Goal: Find specific fact: Find specific fact

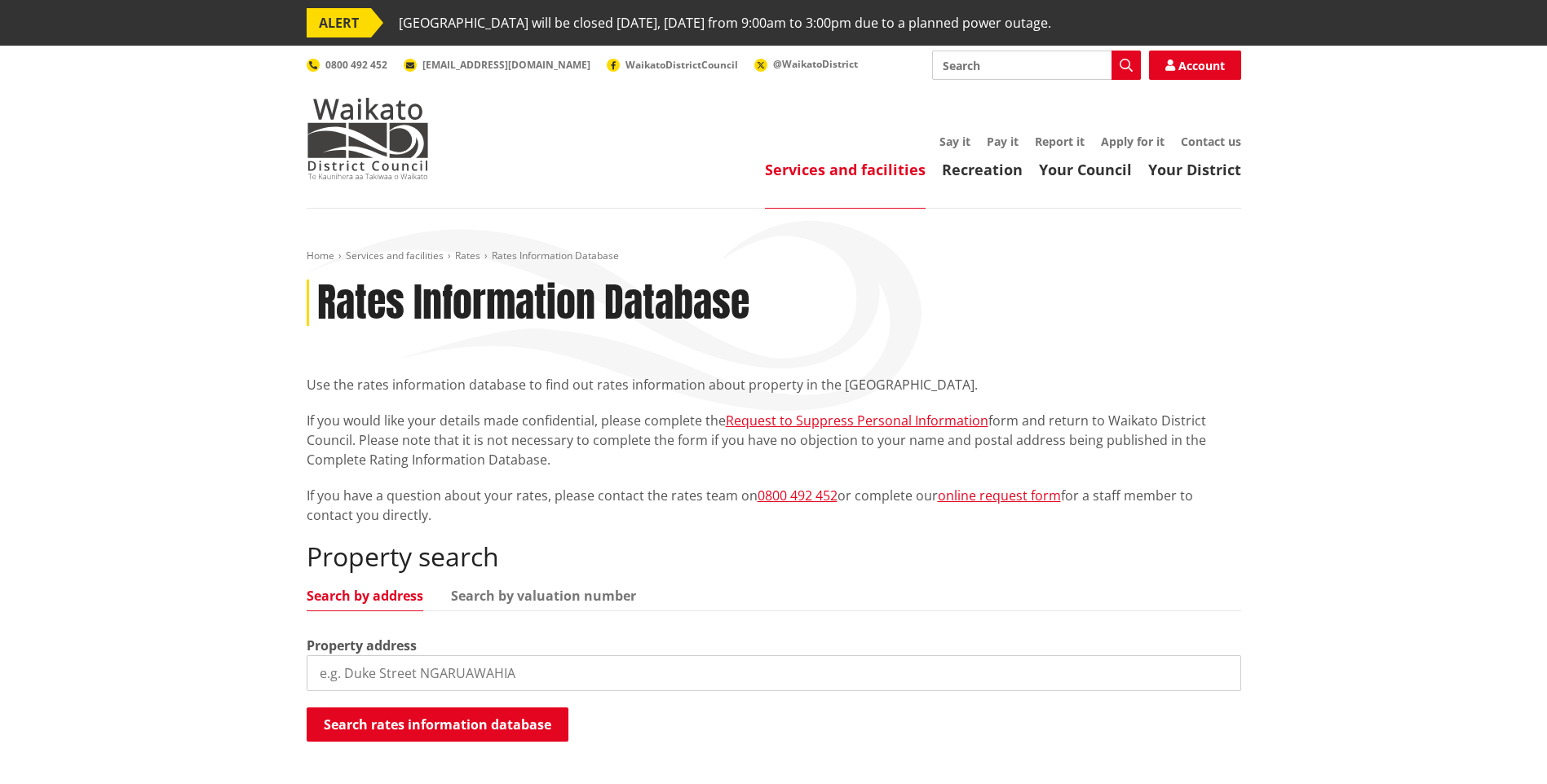
click at [493, 669] on input "search" at bounding box center [774, 673] width 935 height 36
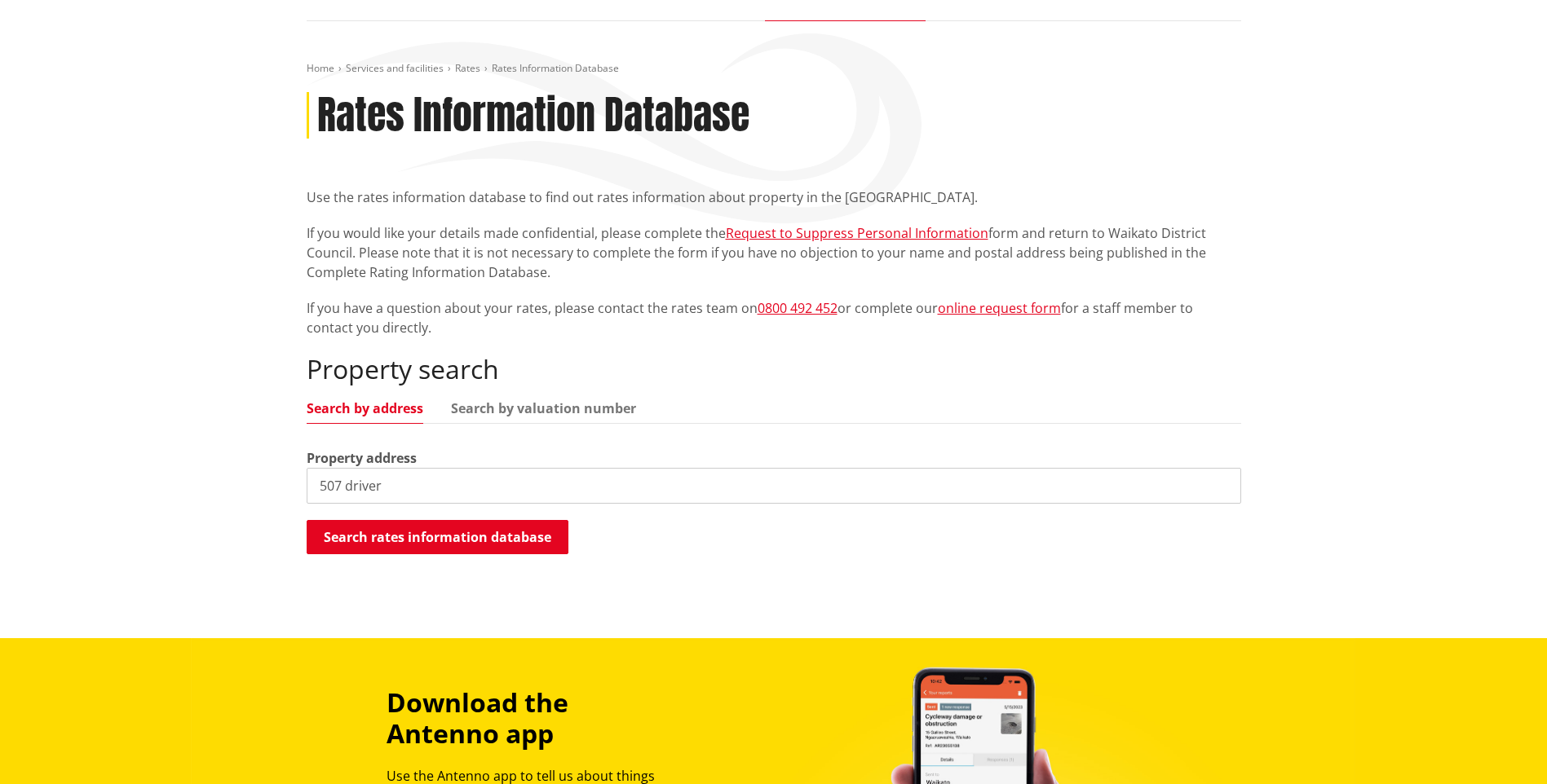
scroll to position [244, 0]
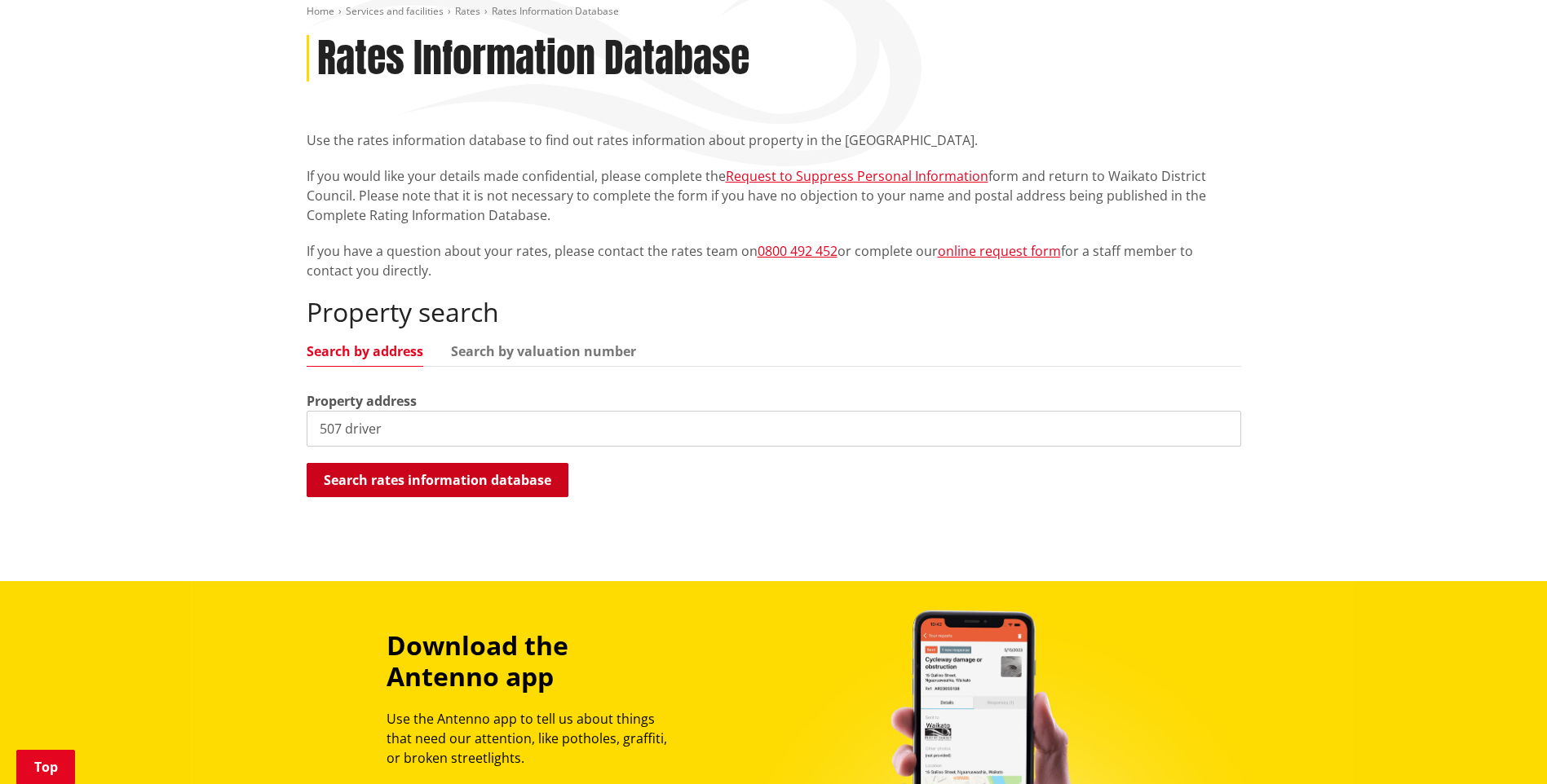
type input "507 driver"
click at [445, 475] on button "Search rates information database" at bounding box center [437, 480] width 262 height 34
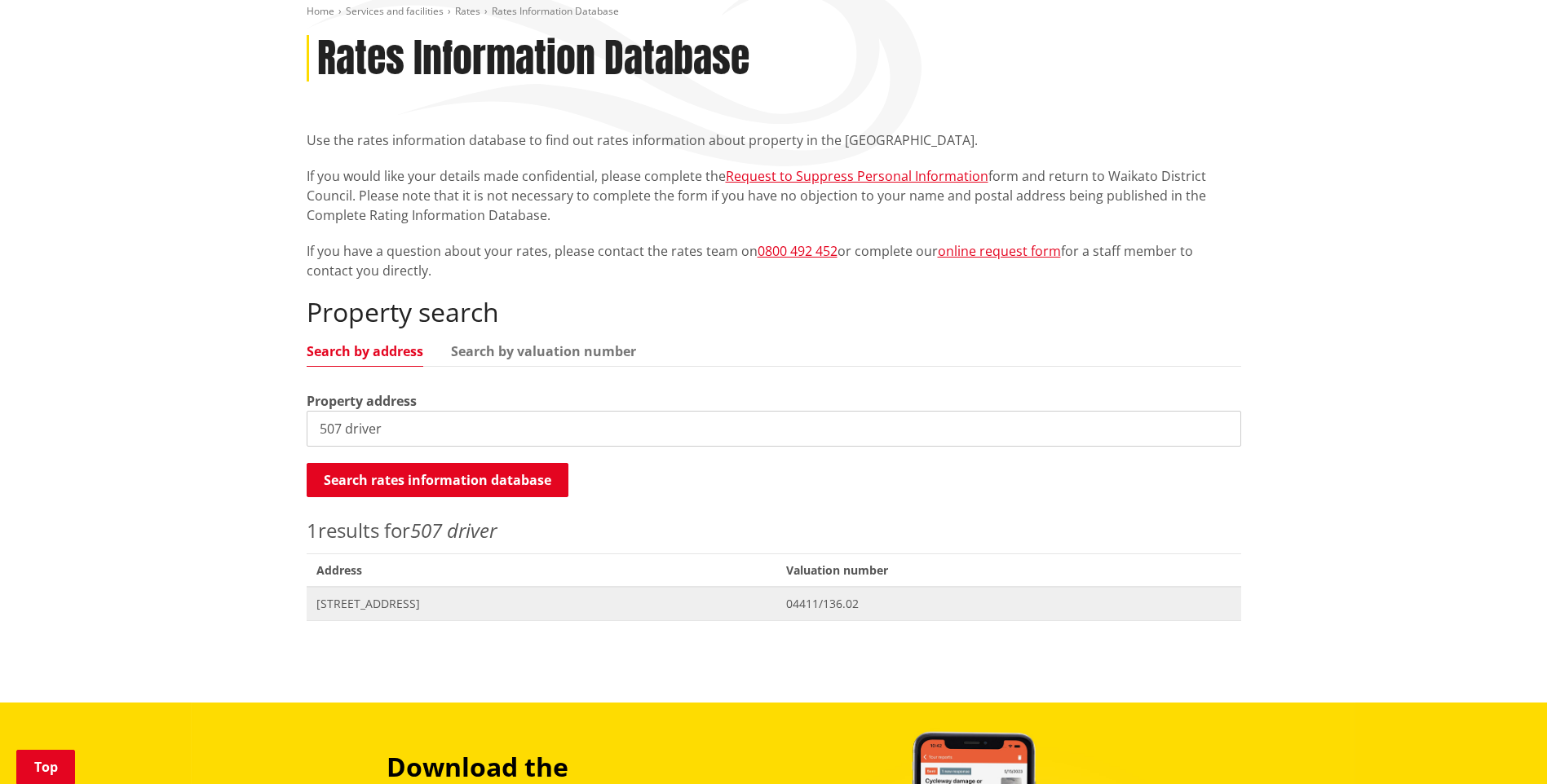
click at [411, 604] on span "[STREET_ADDRESS]" at bounding box center [542, 603] width 451 height 17
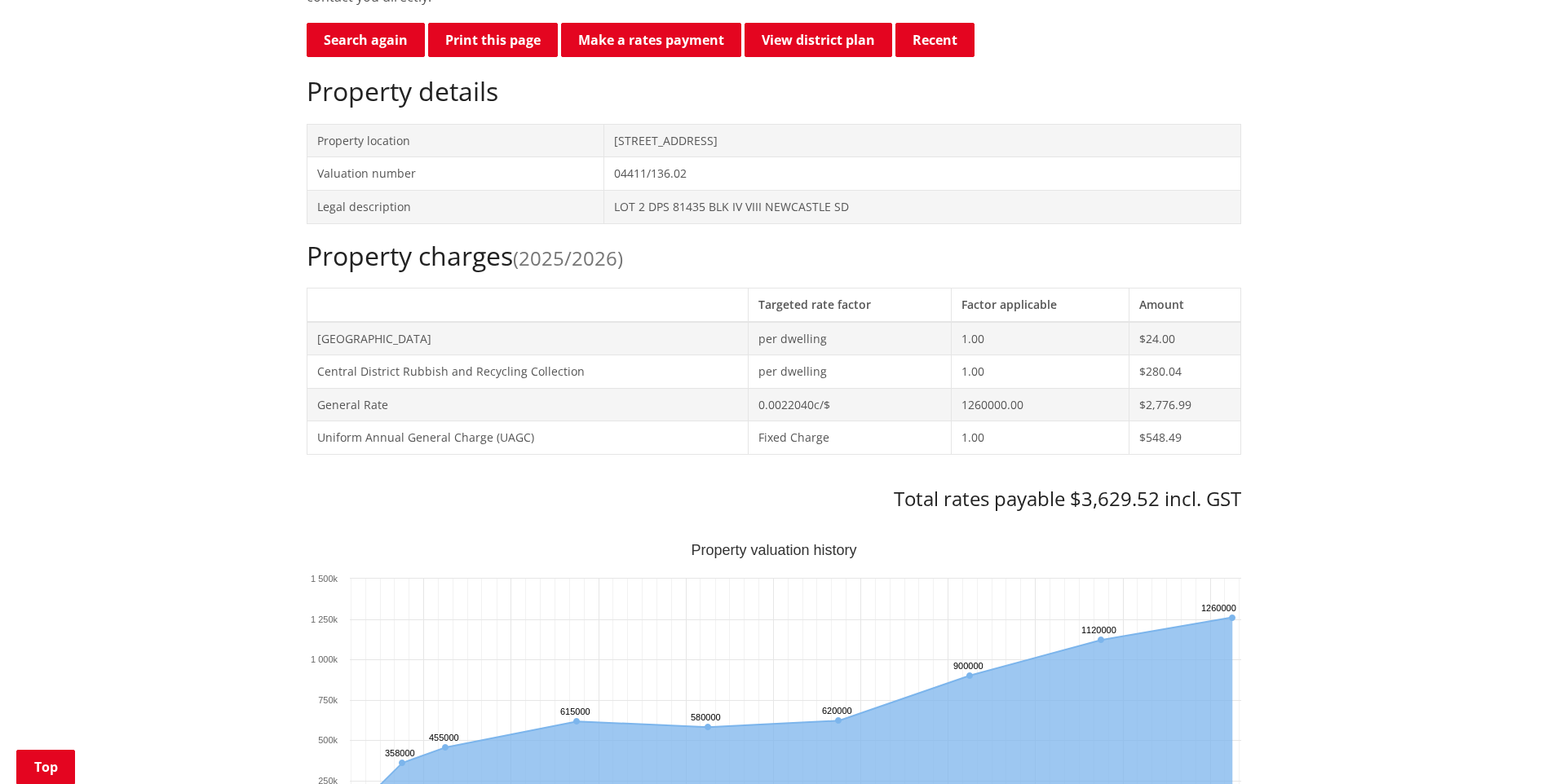
scroll to position [734, 0]
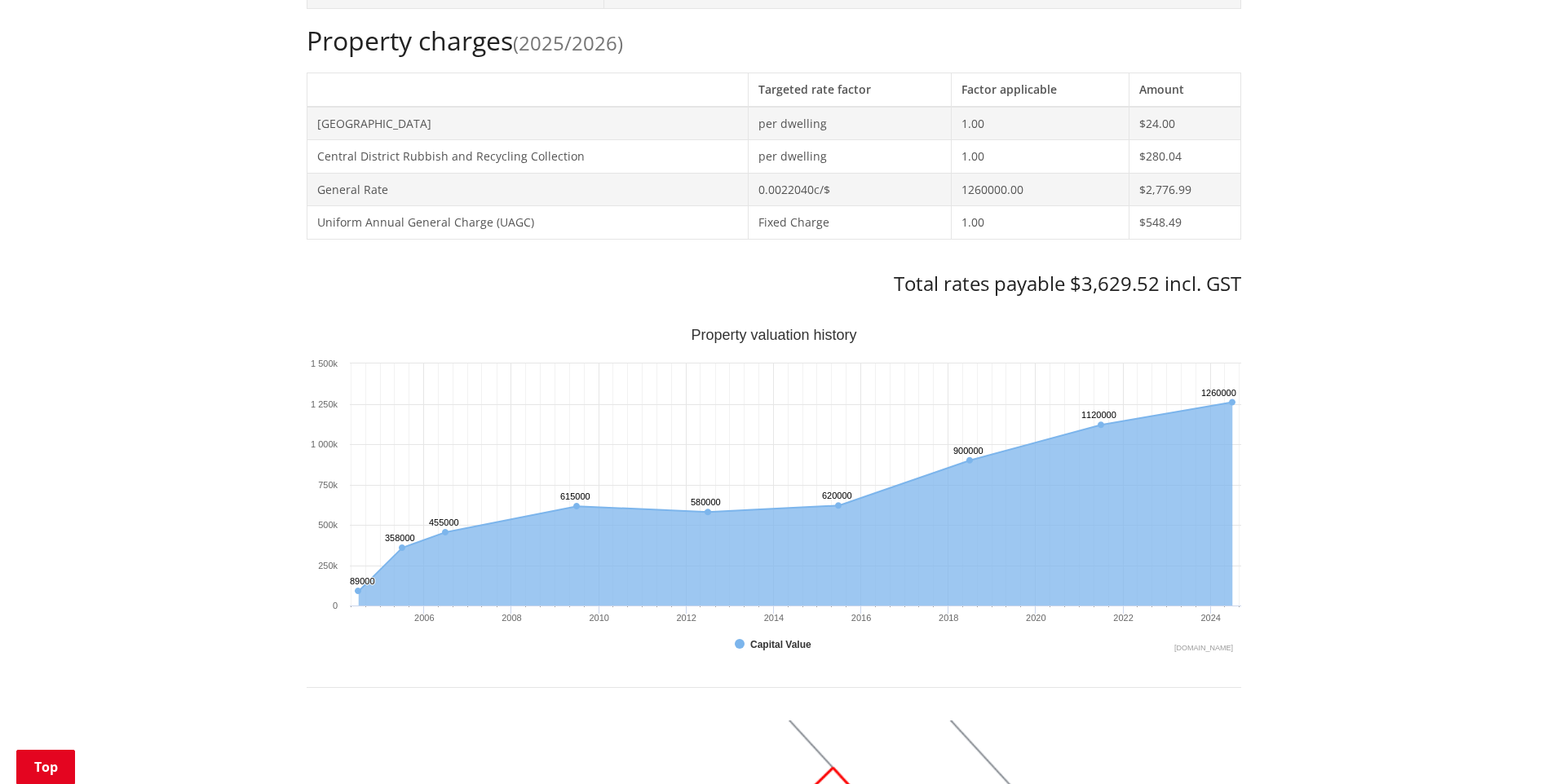
click at [1393, 407] on div "Home Services and facilities Rates Rates Information Database Rates Information…" at bounding box center [773, 550] width 1547 height 2151
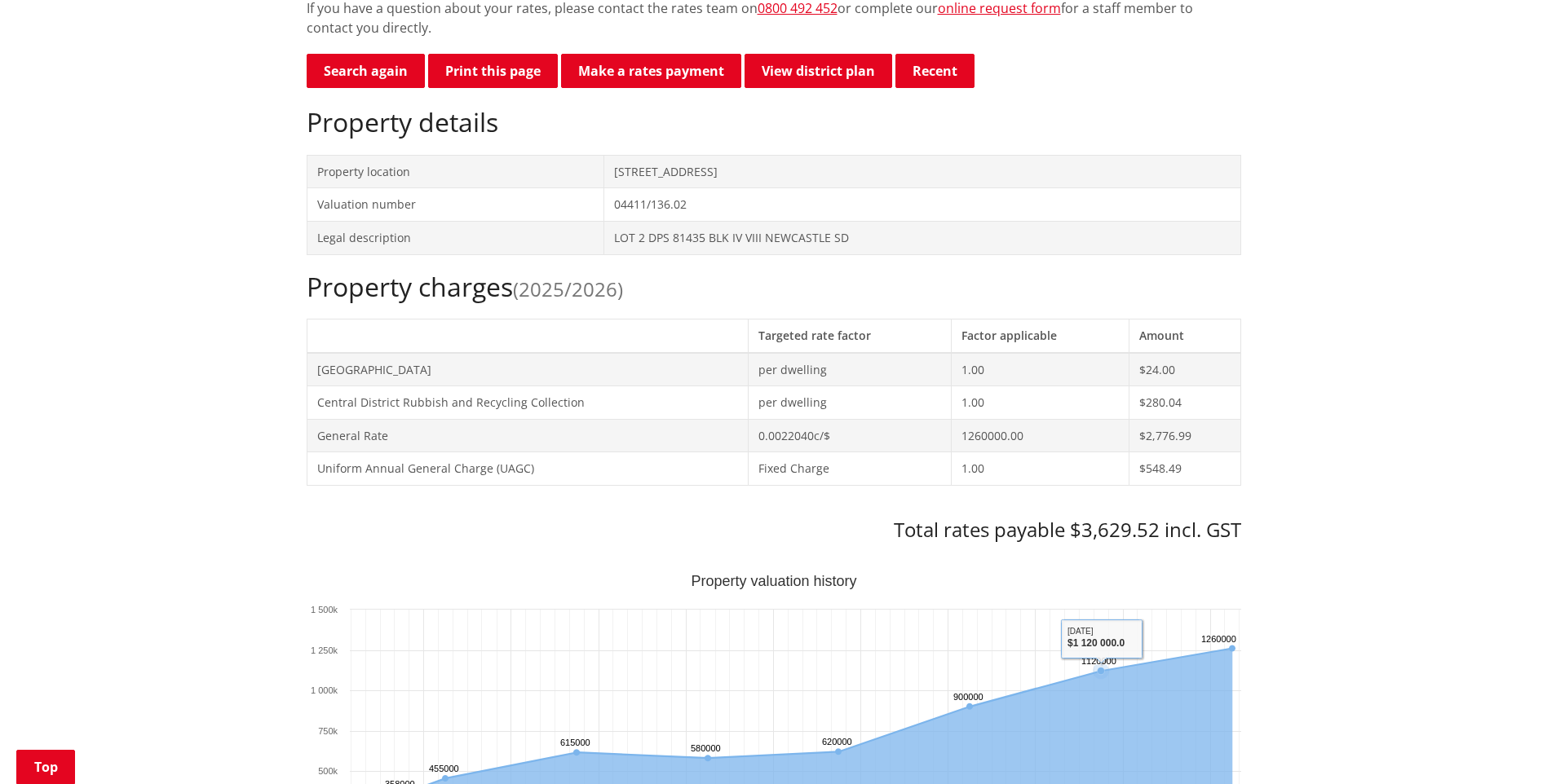
scroll to position [489, 0]
